Goal: Information Seeking & Learning: Learn about a topic

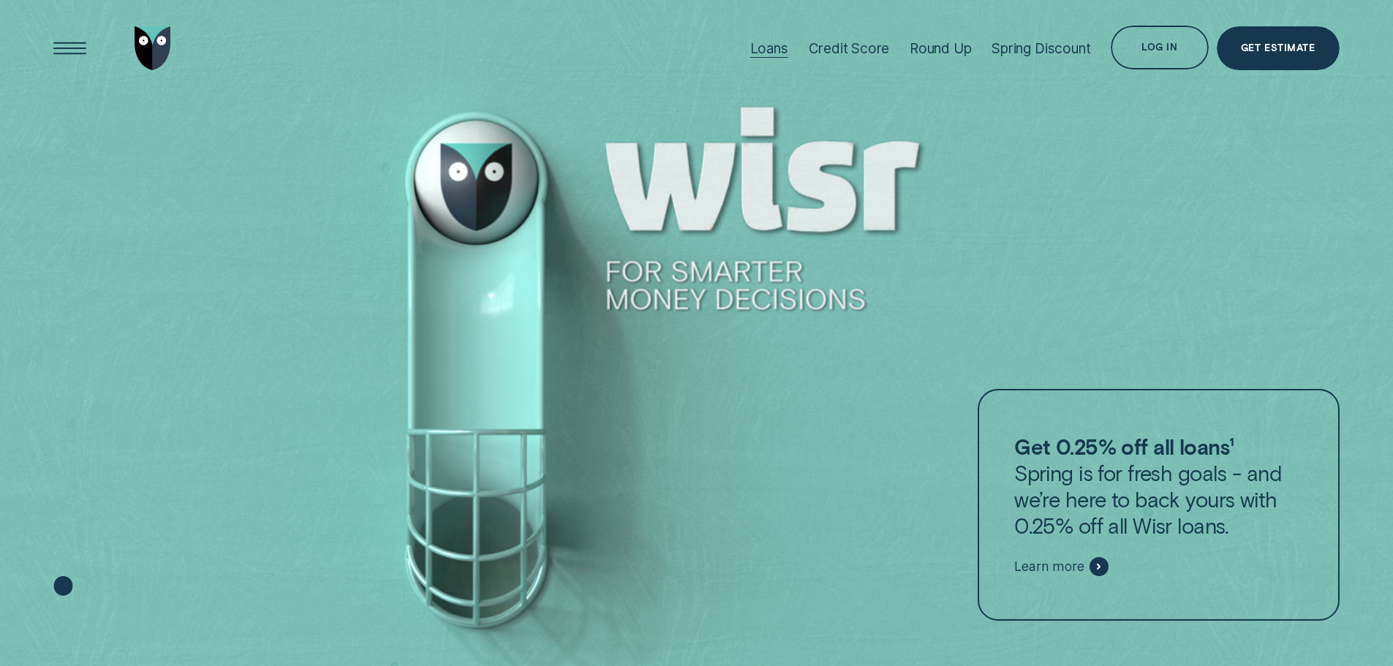
click at [777, 53] on div "Loans" at bounding box center [769, 48] width 38 height 17
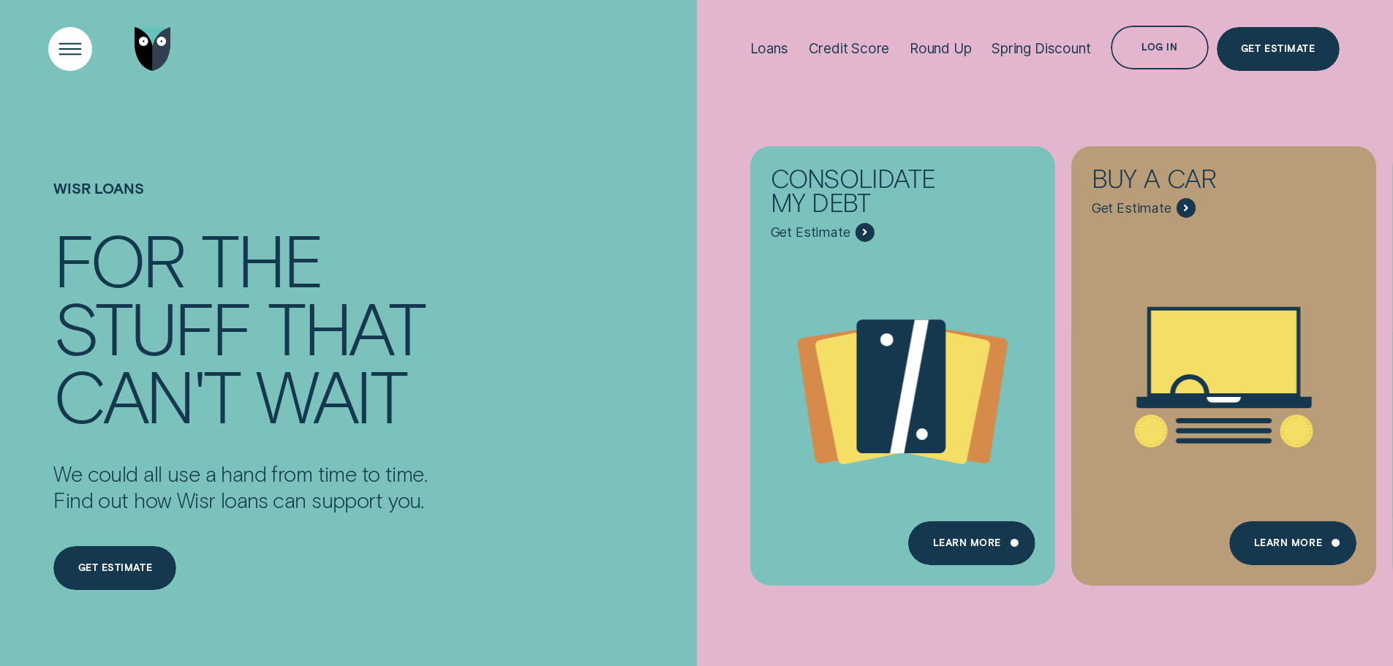
click at [83, 54] on div "Open Menu" at bounding box center [70, 49] width 62 height 62
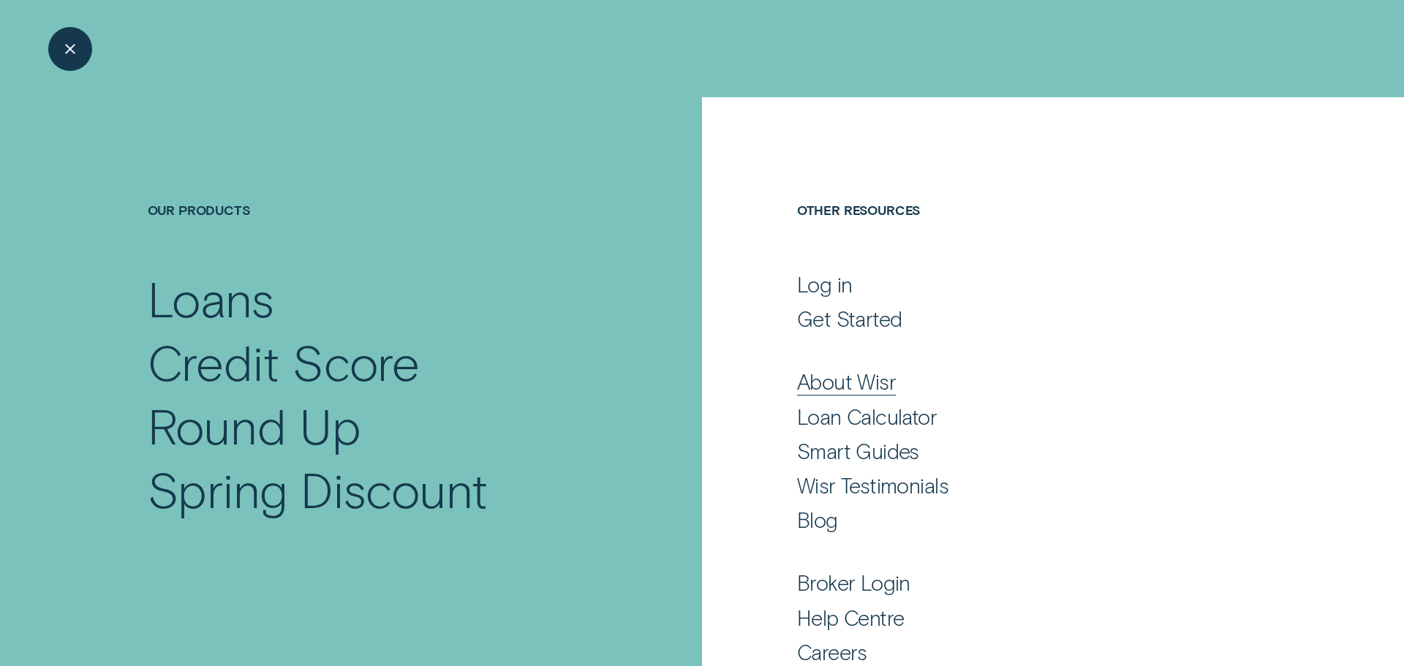
click at [840, 383] on div "About Wisr" at bounding box center [846, 382] width 99 height 26
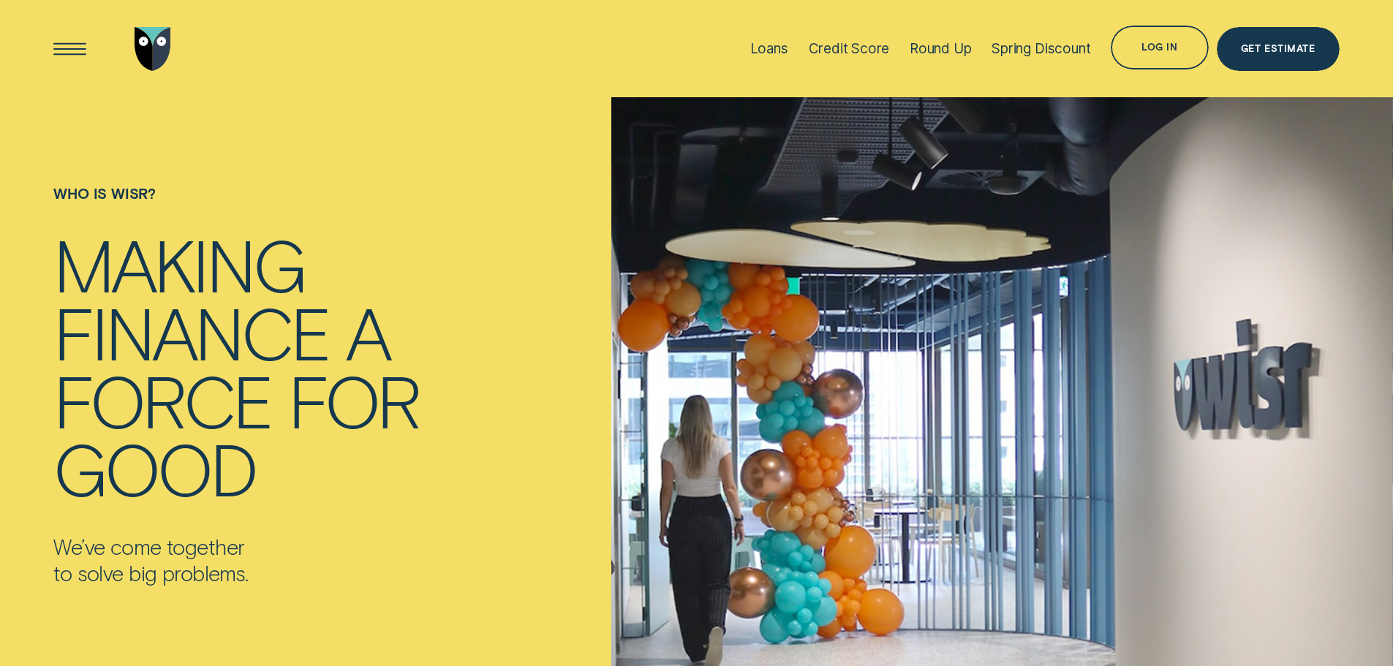
drag, startPoint x: 53, startPoint y: 277, endPoint x: 87, endPoint y: 278, distance: 34.4
click at [53, 277] on div "Who is Wisr? Making finance a force for good We’ve come together to solve big p…" at bounding box center [324, 414] width 558 height 634
click at [70, 55] on div "Open Menu" at bounding box center [70, 49] width 62 height 62
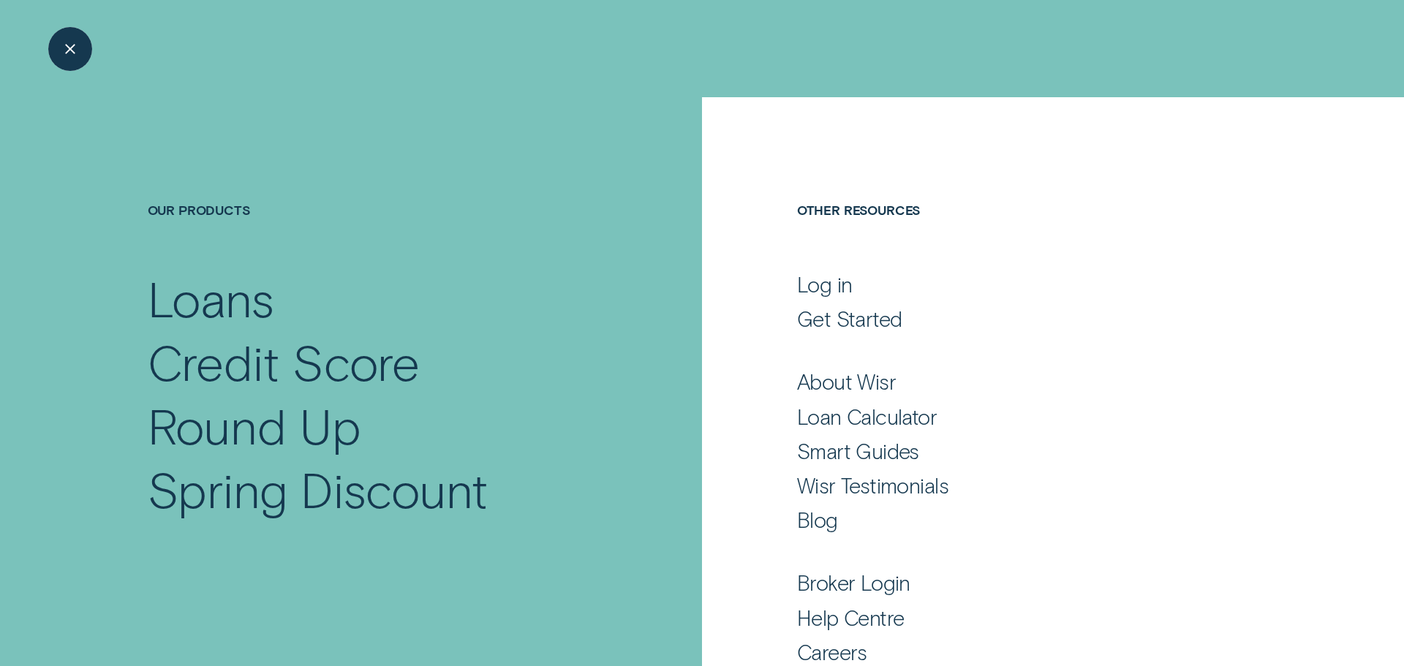
click at [66, 52] on div "Close Menu" at bounding box center [69, 49] width 10 height 10
